Goal: Task Accomplishment & Management: Manage account settings

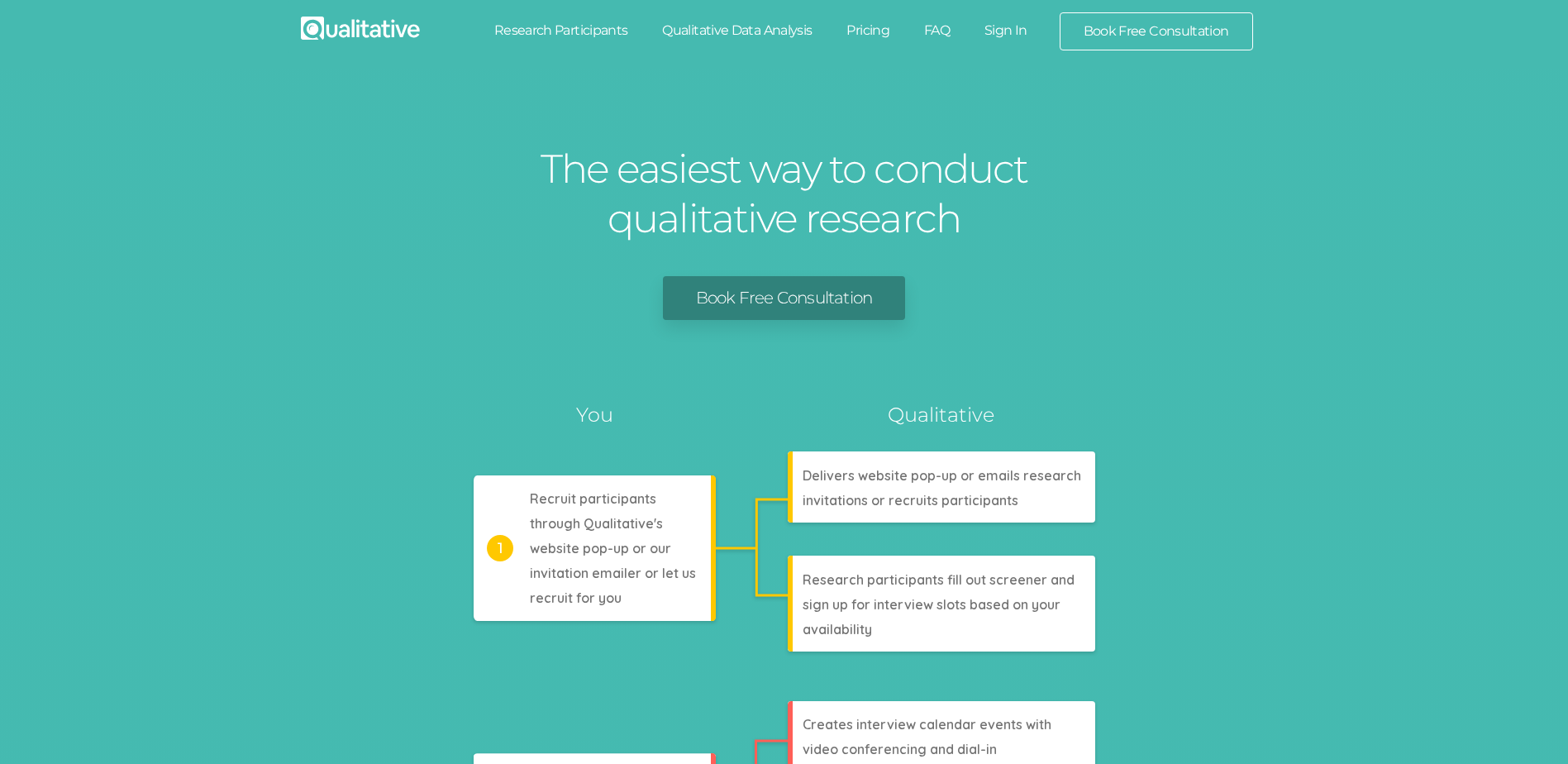
click at [999, 34] on link "Sign In" at bounding box center [1006, 30] width 77 height 36
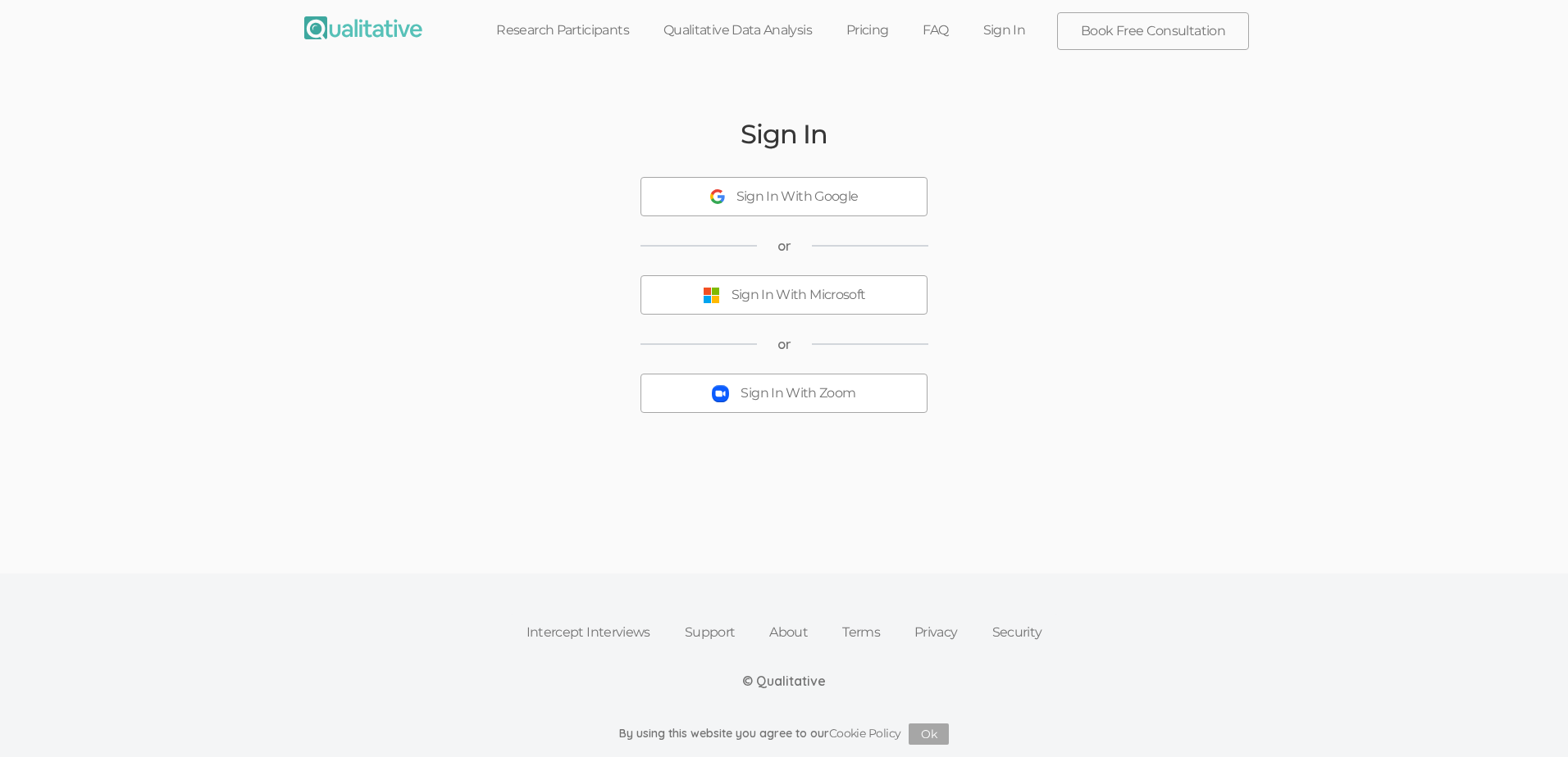
click at [796, 400] on div "Sign In With Zoom" at bounding box center [798, 393] width 115 height 18
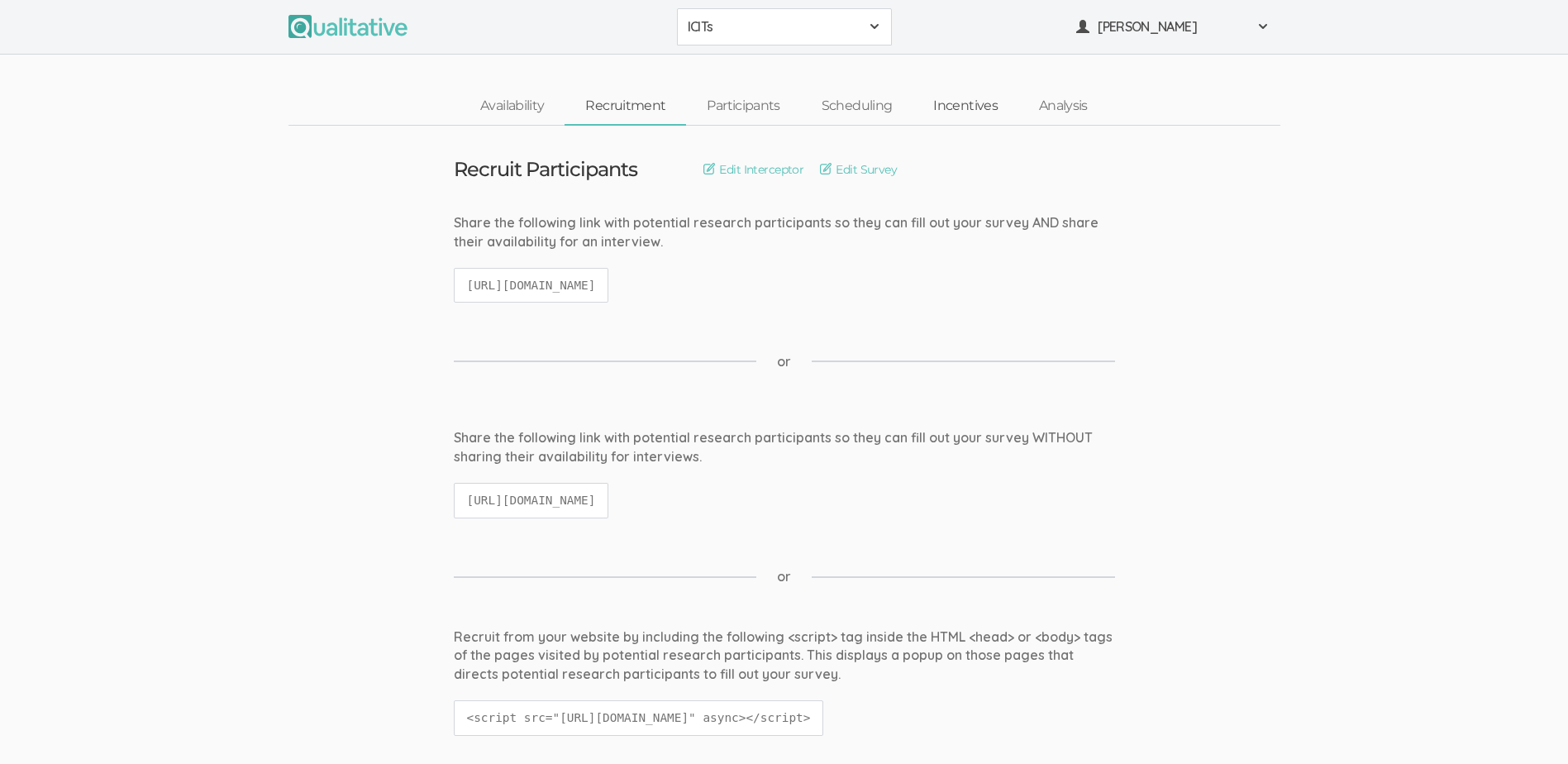
click at [966, 107] on link "Incentives" at bounding box center [966, 106] width 106 height 35
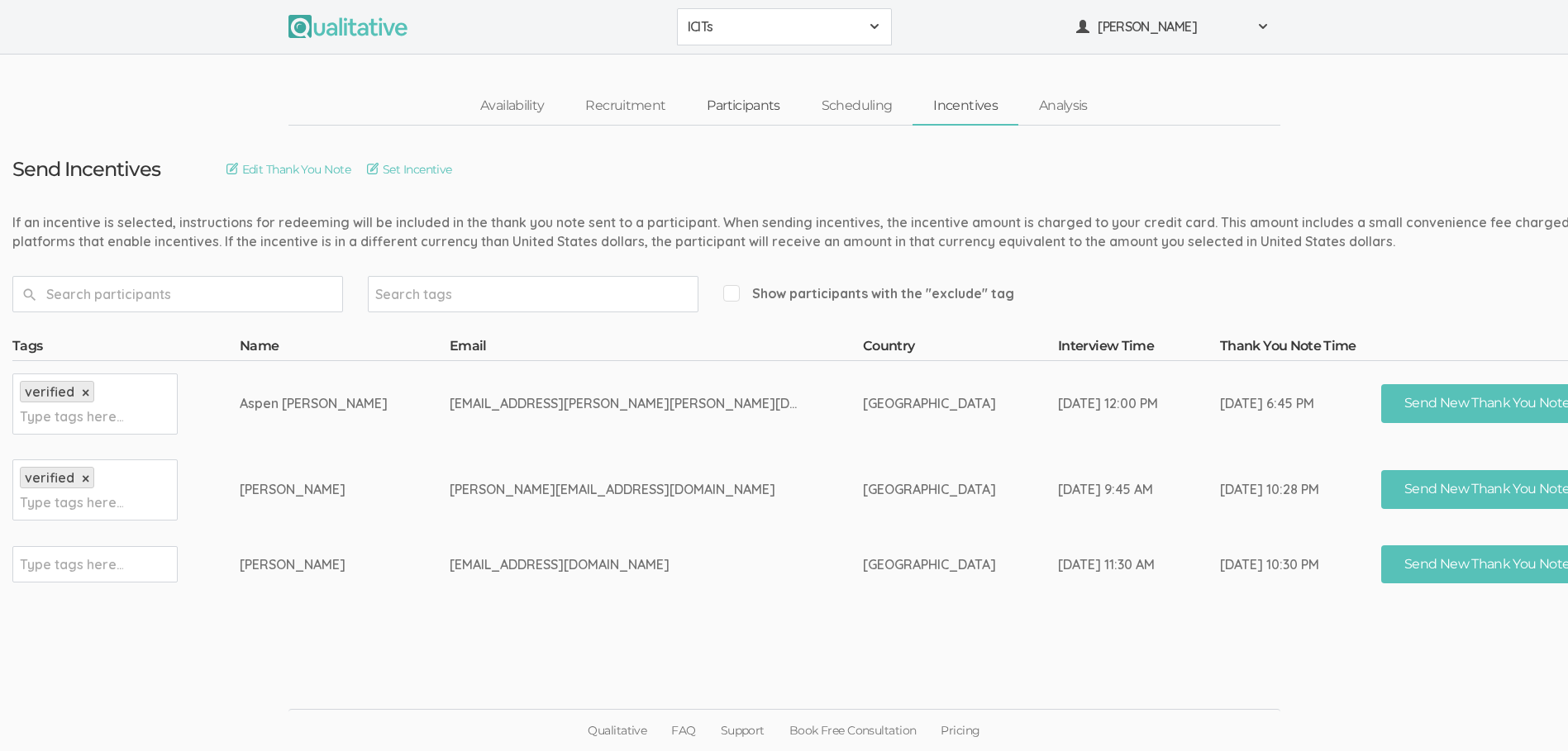
click at [749, 112] on link "Participants" at bounding box center [743, 106] width 115 height 35
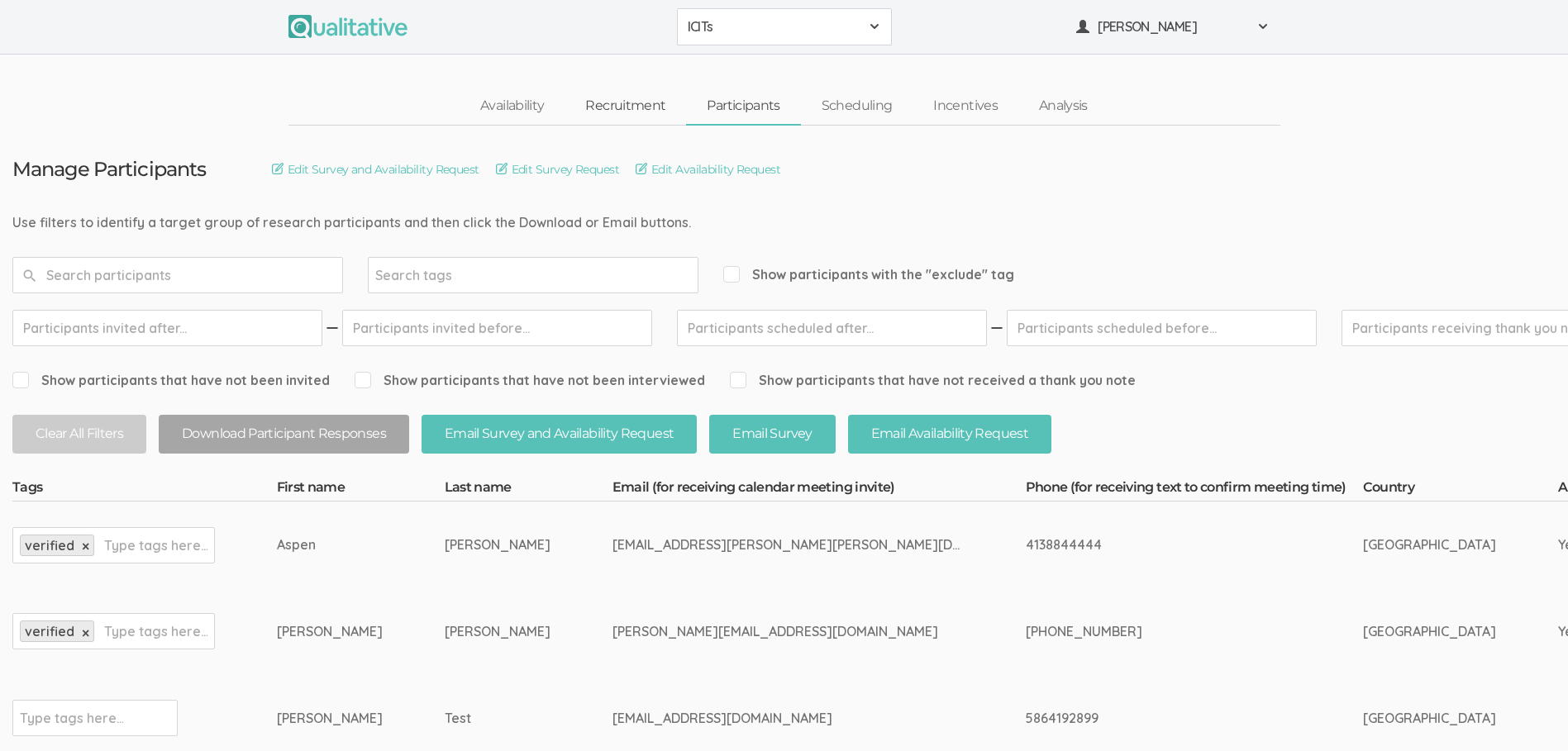
click at [622, 102] on link "Recruitment" at bounding box center [625, 106] width 122 height 35
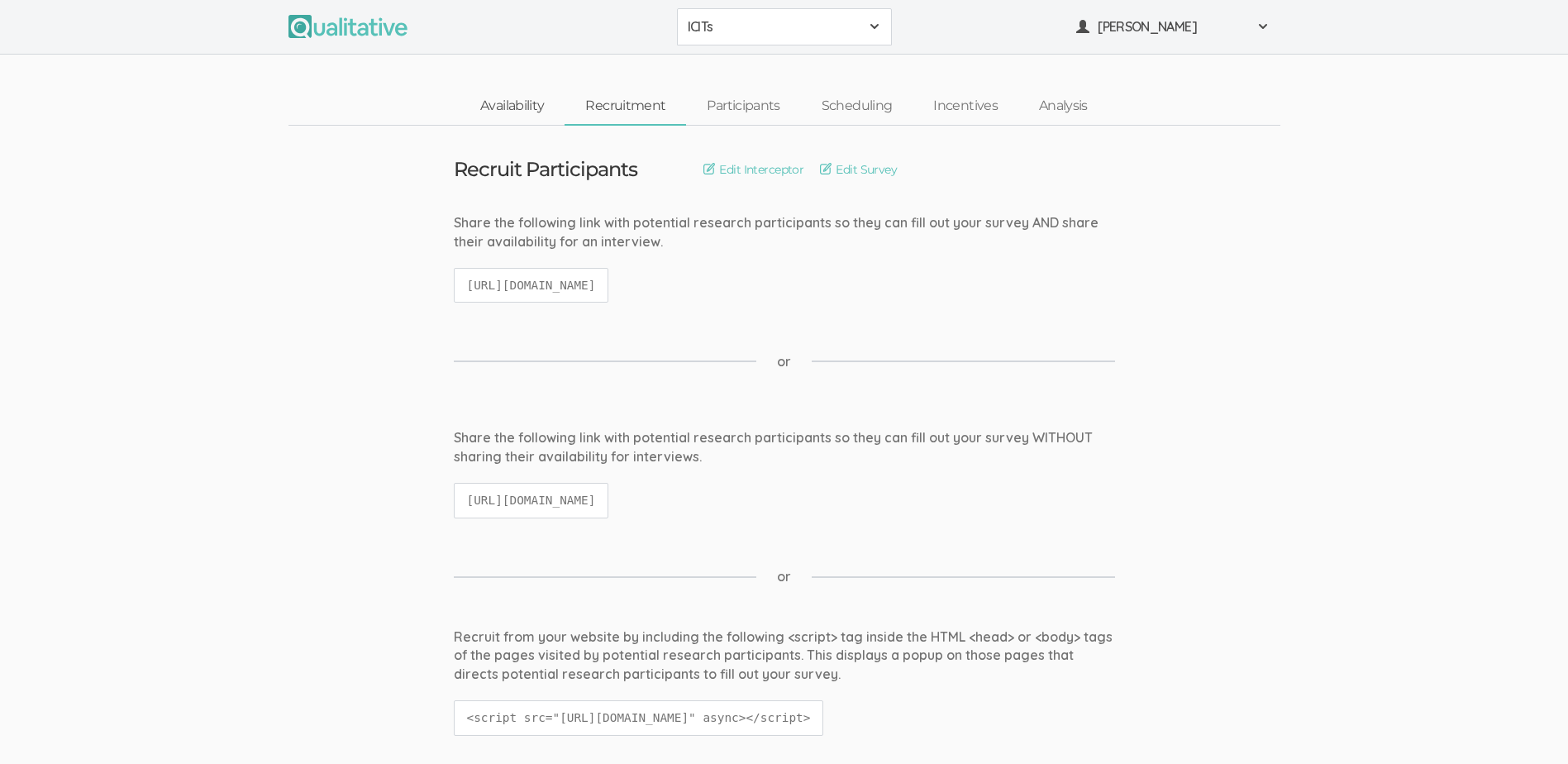
click at [522, 106] on link "Availability" at bounding box center [512, 106] width 105 height 35
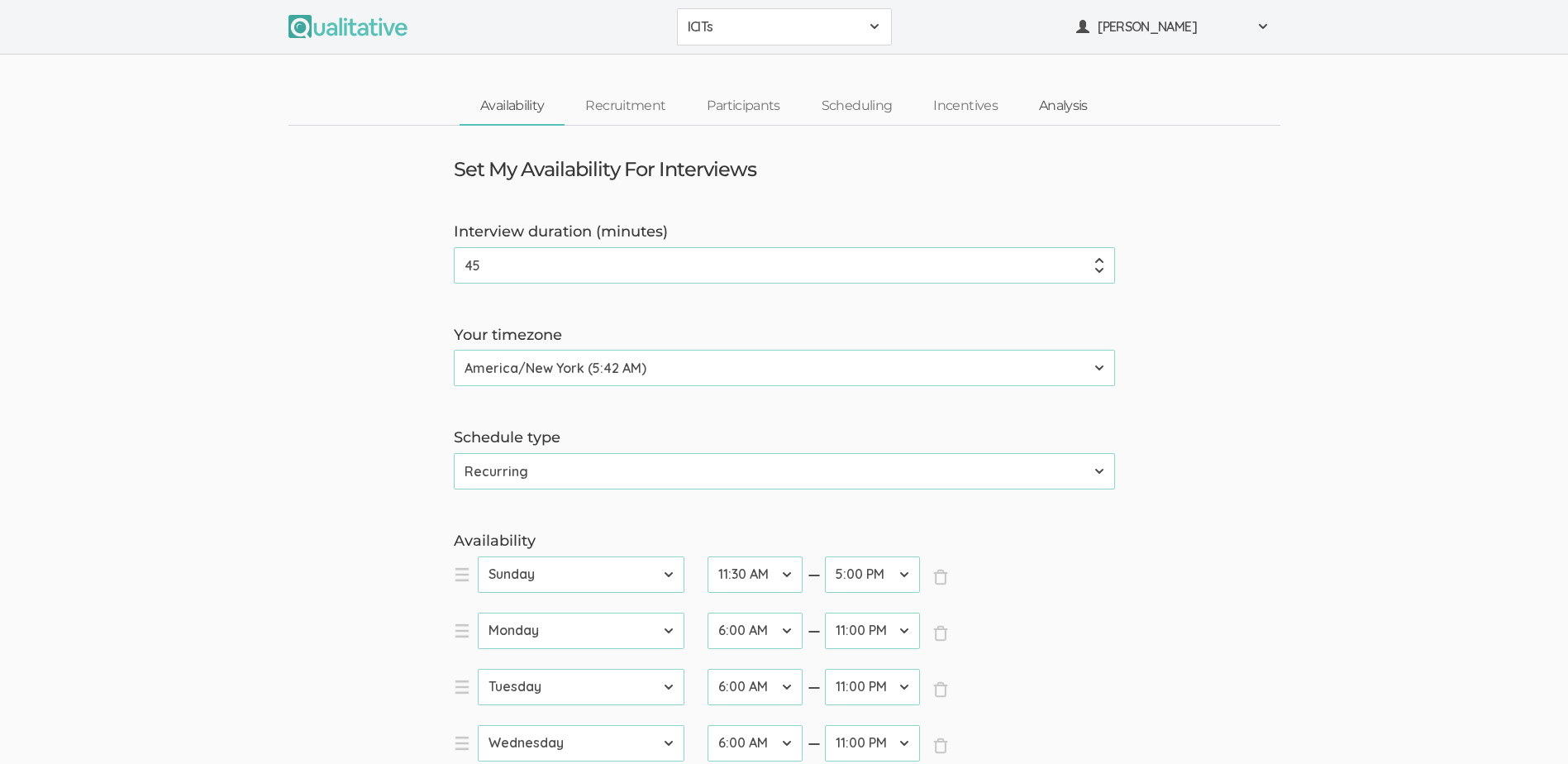
click at [1055, 109] on link "Analysis" at bounding box center [1063, 106] width 90 height 35
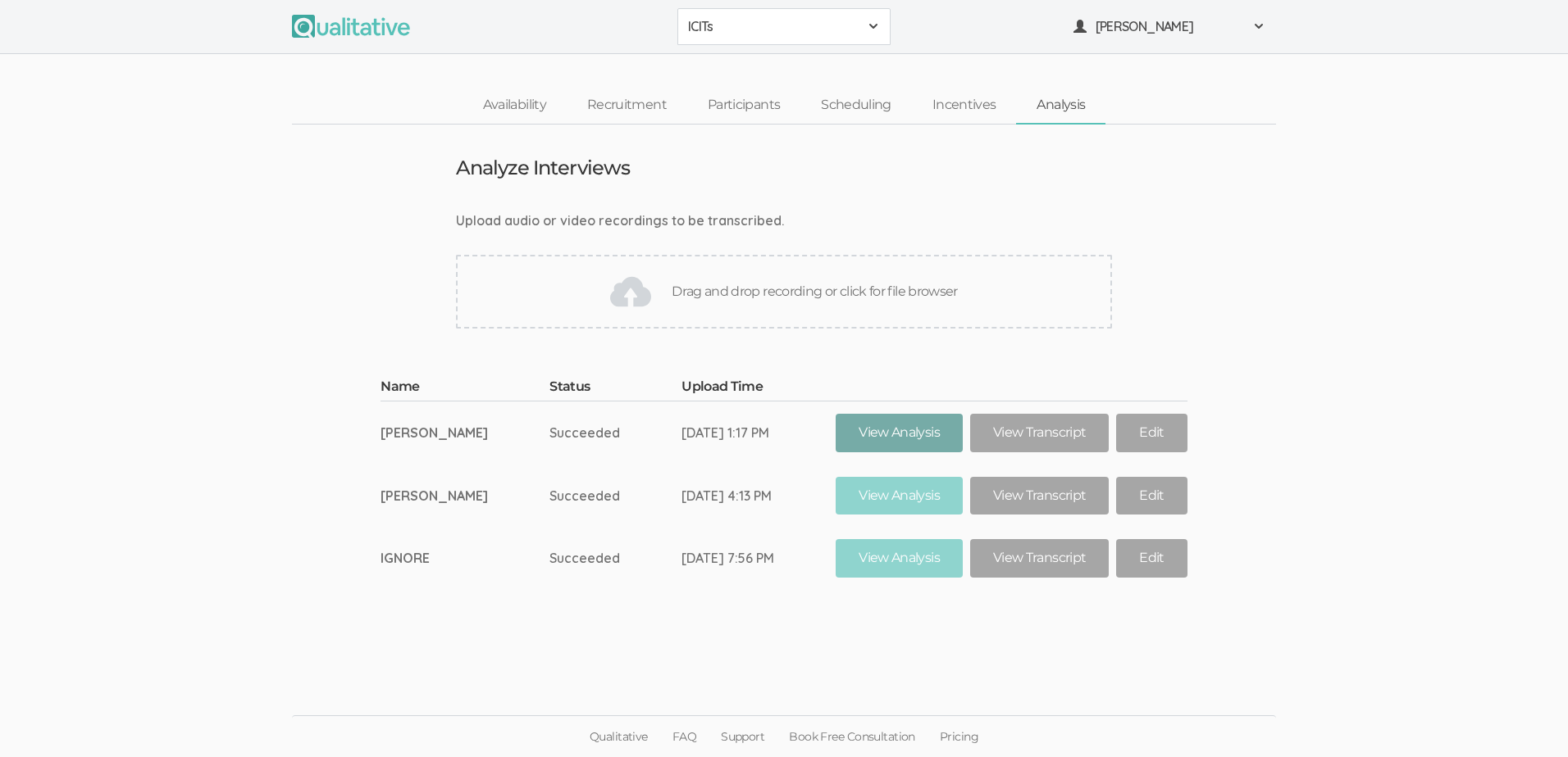
click at [884, 435] on link "View Analysis" at bounding box center [899, 433] width 127 height 39
click at [850, 110] on link "Scheduling" at bounding box center [856, 105] width 112 height 35
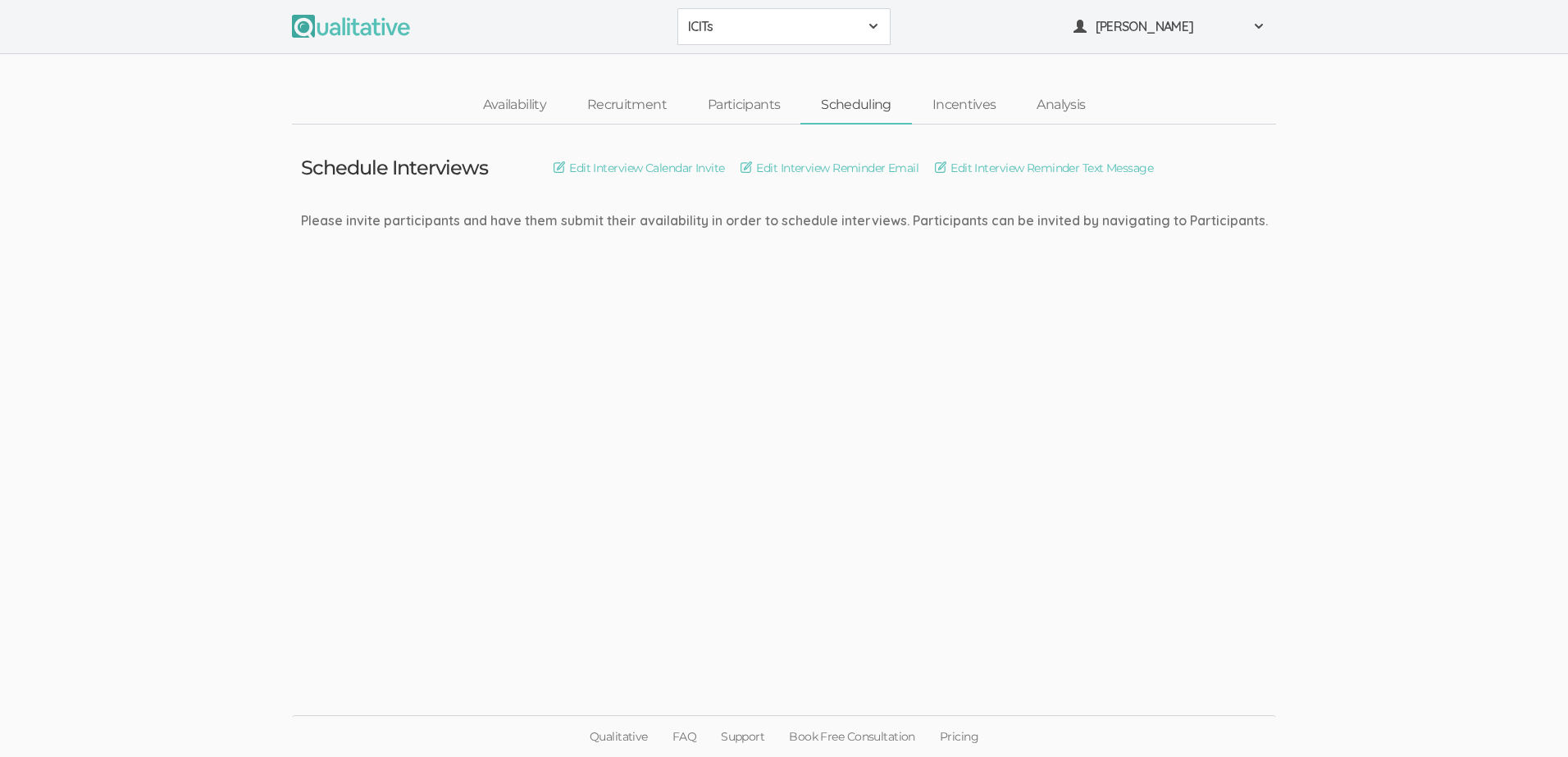
click at [806, 110] on link "Scheduling" at bounding box center [856, 105] width 112 height 35
click at [738, 108] on link "Participants" at bounding box center [743, 105] width 114 height 35
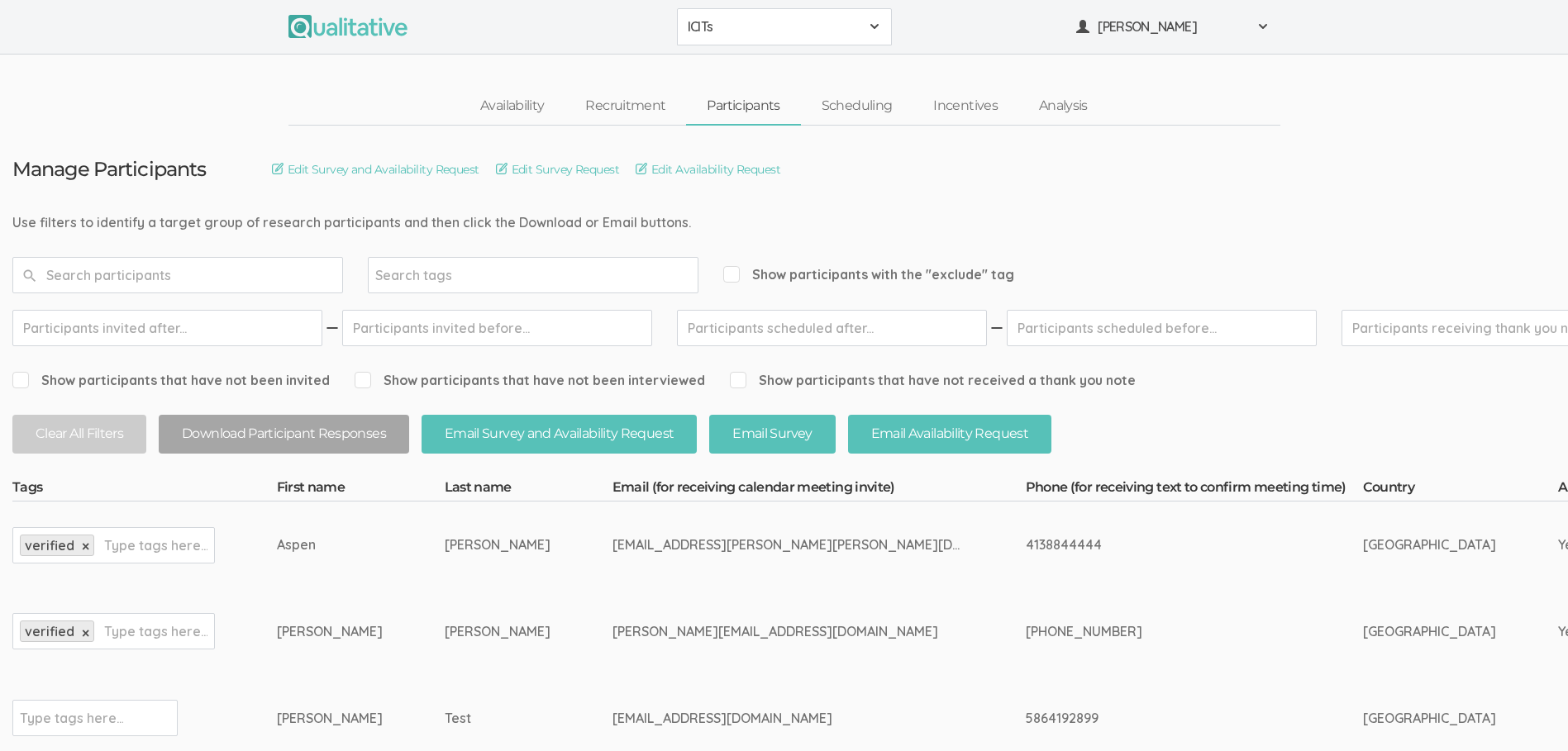
scroll to position [202, 0]
